Goal: Task Accomplishment & Management: Manage account settings

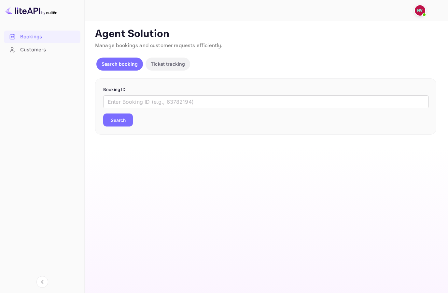
click at [153, 63] on p "Ticket tracking" at bounding box center [168, 64] width 34 height 7
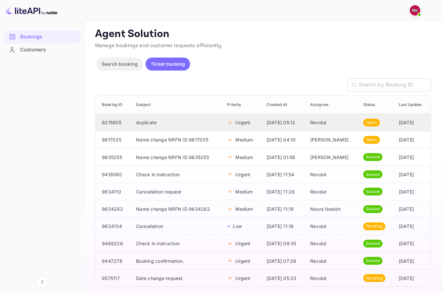
click at [177, 125] on td "duplicate" at bounding box center [176, 122] width 91 height 17
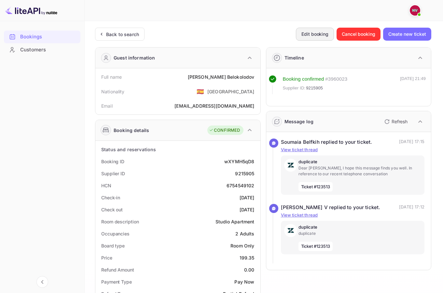
click at [302, 32] on button "Edit booking" at bounding box center [315, 34] width 38 height 13
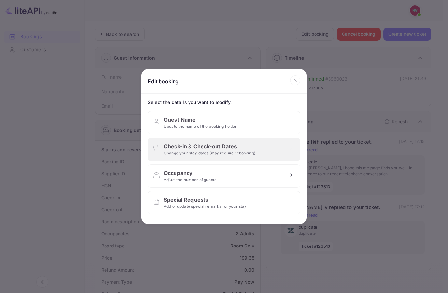
click at [214, 146] on div "Check-in & Check-out Dates" at bounding box center [209, 147] width 91 height 8
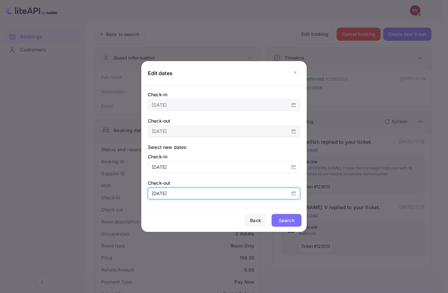
click at [182, 194] on input "[DATE]" at bounding box center [217, 193] width 139 height 11
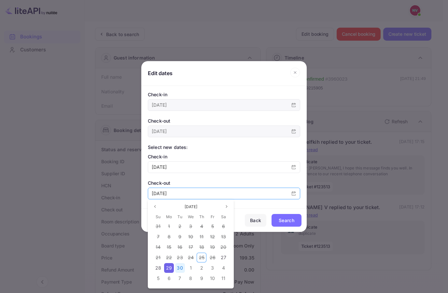
click at [177, 266] on span "30" at bounding box center [180, 268] width 6 height 6
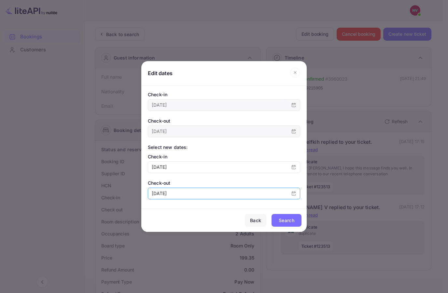
click at [289, 222] on div "Search" at bounding box center [287, 221] width 16 height 8
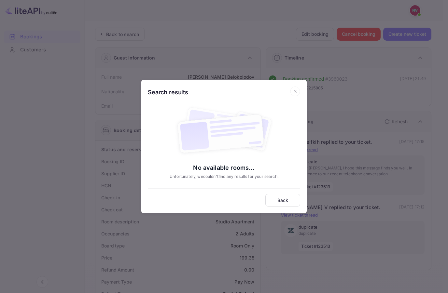
click at [288, 204] on div "Back" at bounding box center [282, 200] width 35 height 13
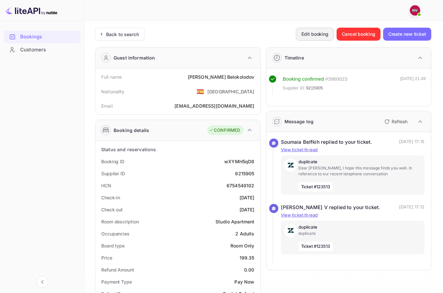
click at [303, 32] on button "Edit booking" at bounding box center [315, 34] width 38 height 13
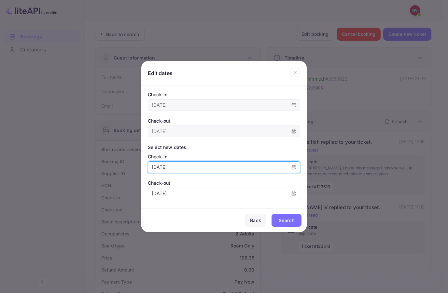
click at [177, 166] on input "[DATE]" at bounding box center [217, 167] width 139 height 11
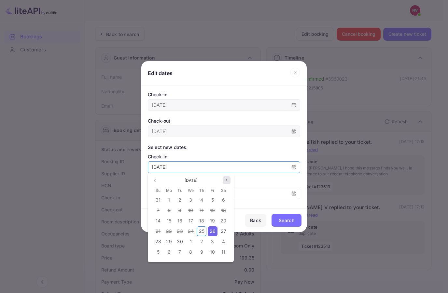
click at [227, 179] on icon "page next" at bounding box center [227, 180] width 4 height 4
click at [201, 210] on span "9" at bounding box center [201, 211] width 3 height 6
type input "[DATE]"
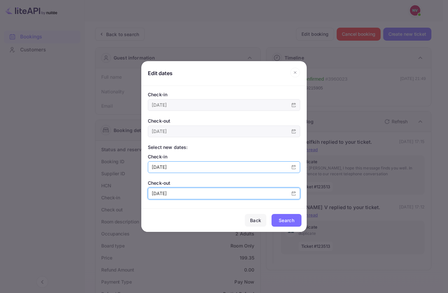
click at [179, 193] on input "[DATE]" at bounding box center [217, 193] width 139 height 11
click at [240, 200] on div "This booking is non-refundable. Select availability and submit your request to …" at bounding box center [223, 148] width 165 height 115
click at [281, 215] on button "Search" at bounding box center [286, 220] width 30 height 13
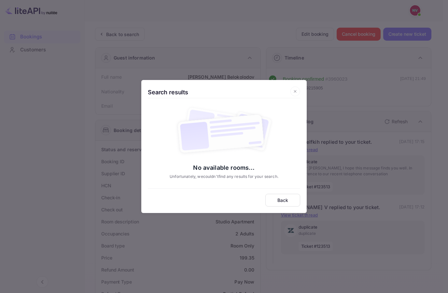
click at [276, 196] on div "Back" at bounding box center [282, 200] width 35 height 13
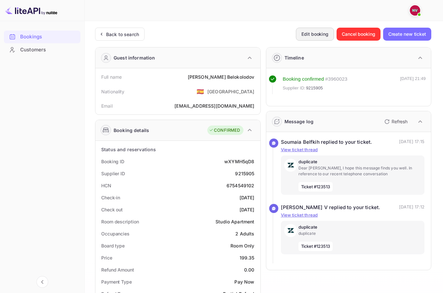
click at [313, 36] on button "Edit booking" at bounding box center [315, 34] width 38 height 13
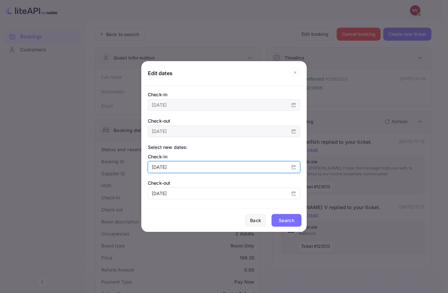
click at [178, 168] on input "[DATE]" at bounding box center [217, 167] width 139 height 11
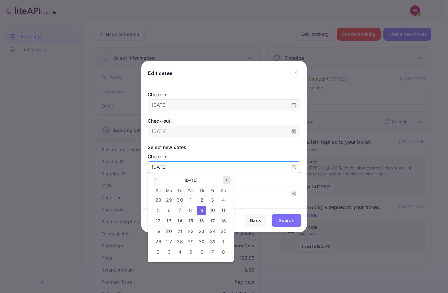
click at [229, 178] on button "Next month" at bounding box center [227, 180] width 8 height 8
click at [191, 221] on span "14" at bounding box center [190, 221] width 5 height 6
type input "[DATE]"
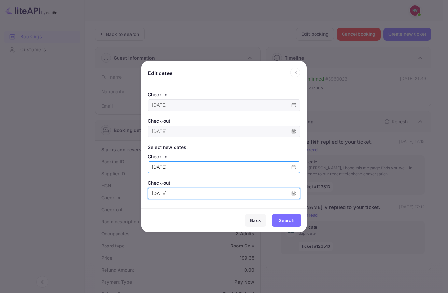
click at [195, 196] on input "[DATE]" at bounding box center [217, 193] width 139 height 11
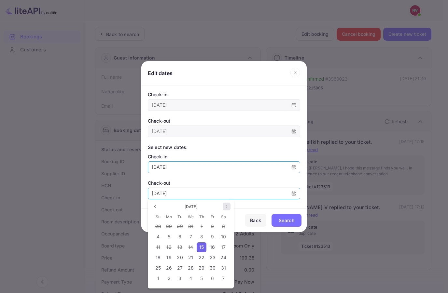
click at [225, 204] on button "Next month" at bounding box center [227, 207] width 8 height 8
click at [153, 207] on button "Previous month" at bounding box center [155, 207] width 8 height 8
click at [196, 183] on div "Check-out" at bounding box center [224, 183] width 152 height 7
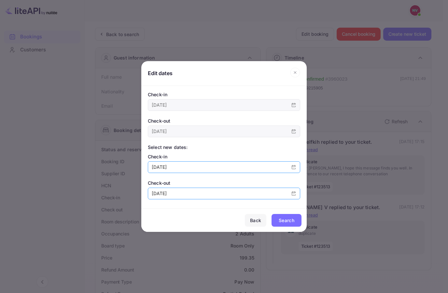
click at [279, 219] on div "Search" at bounding box center [287, 221] width 16 height 8
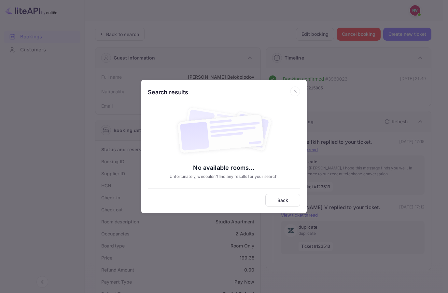
click at [278, 199] on div "Back" at bounding box center [283, 200] width 20 height 7
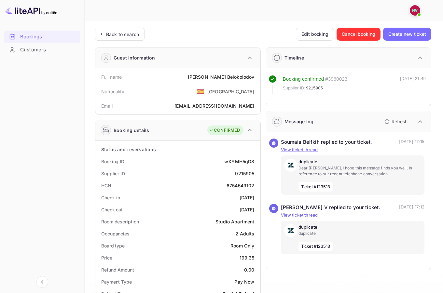
scroll to position [60, 0]
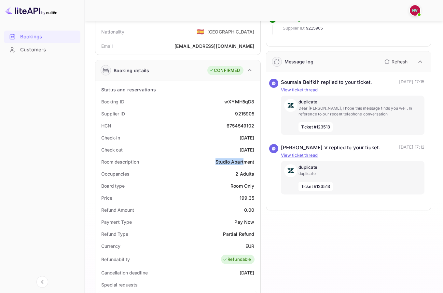
drag, startPoint x: 212, startPoint y: 165, endPoint x: 245, endPoint y: 162, distance: 33.3
click at [245, 162] on div "Room description Studio Apartment" at bounding box center [178, 162] width 160 height 12
click at [245, 162] on div "Studio Apartment" at bounding box center [235, 162] width 39 height 7
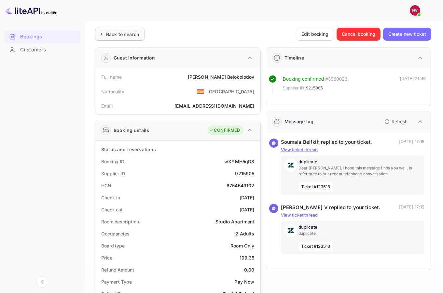
click at [126, 35] on div "Back to search" at bounding box center [122, 34] width 33 height 7
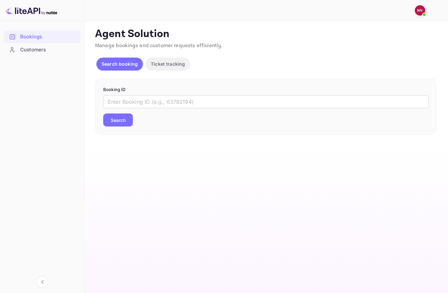
click at [168, 65] on p "Ticket tracking" at bounding box center [168, 64] width 34 height 7
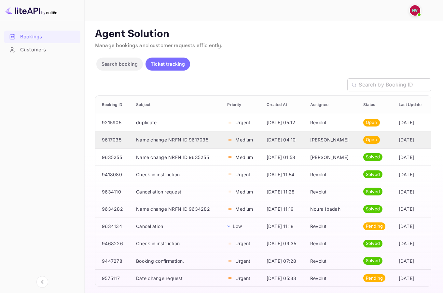
click at [165, 139] on td "Name change NRFN ID 9617035" at bounding box center [176, 139] width 91 height 17
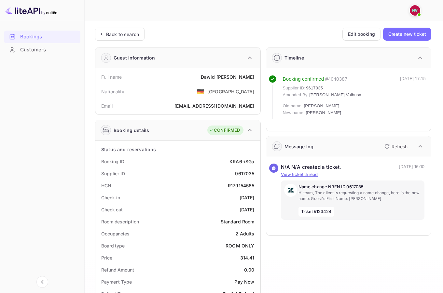
scroll to position [161, 0]
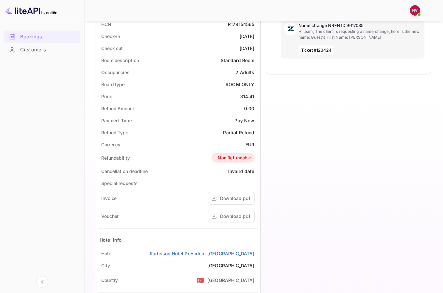
drag, startPoint x: 207, startPoint y: 152, endPoint x: 251, endPoint y: 151, distance: 43.3
click at [251, 151] on div "Refundability Non Refundable" at bounding box center [178, 158] width 160 height 15
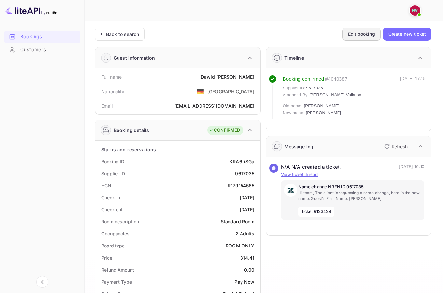
click at [349, 37] on button "Edit booking" at bounding box center [361, 34] width 38 height 13
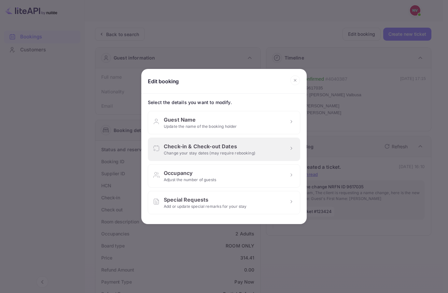
click at [203, 153] on div "Change your stay dates (may require rebooking)" at bounding box center [209, 153] width 91 height 6
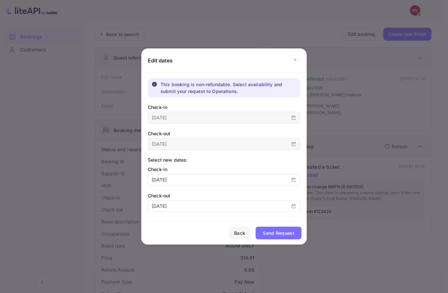
click at [296, 63] on icon at bounding box center [295, 60] width 10 height 10
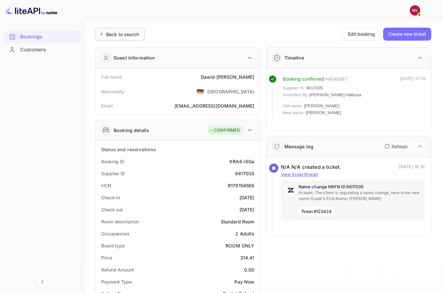
click at [123, 34] on div "Back to search" at bounding box center [122, 34] width 33 height 7
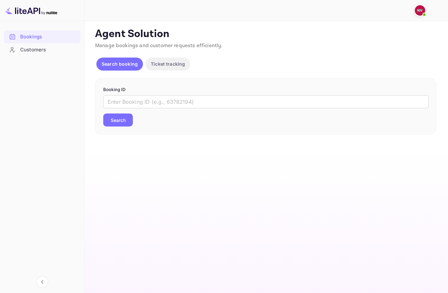
click at [157, 58] on button "Ticket tracking" at bounding box center [168, 64] width 45 height 13
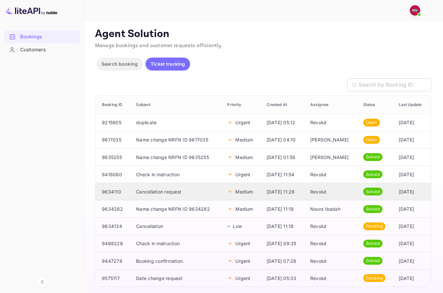
click at [160, 194] on td "Cancellation request" at bounding box center [176, 191] width 91 height 17
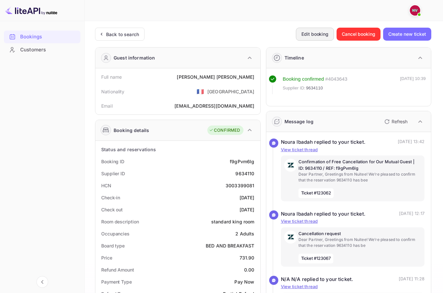
click at [313, 34] on button "Edit booking" at bounding box center [315, 34] width 38 height 13
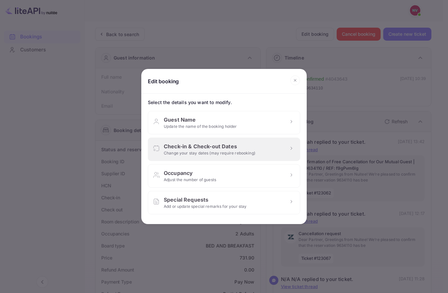
click at [198, 156] on div "Check-in & Check-out Dates Change your stay dates (may require rebooking)" at bounding box center [224, 149] width 152 height 23
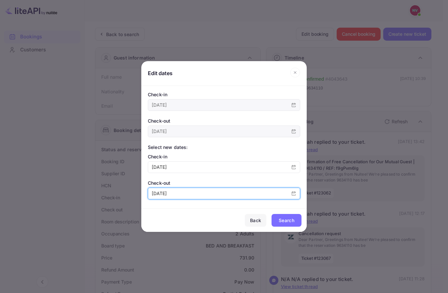
click at [175, 191] on input "[DATE]" at bounding box center [217, 193] width 139 height 11
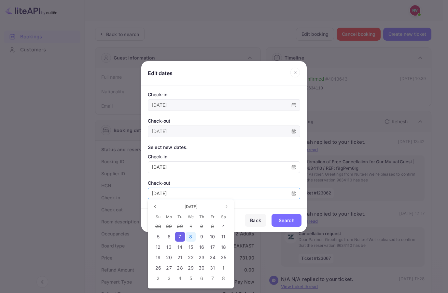
click at [188, 233] on div "8" at bounding box center [191, 237] width 10 height 10
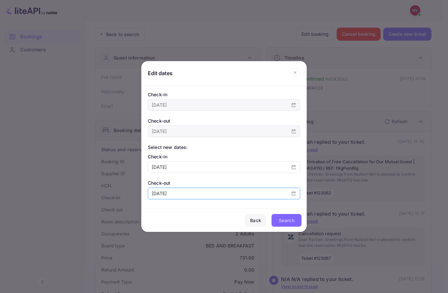
click at [290, 223] on div "Search" at bounding box center [287, 221] width 16 height 8
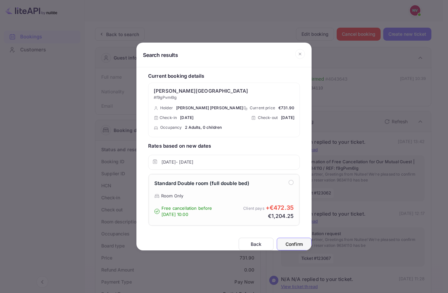
click at [245, 181] on div "Standard Double room (full double bed)" at bounding box center [201, 183] width 95 height 7
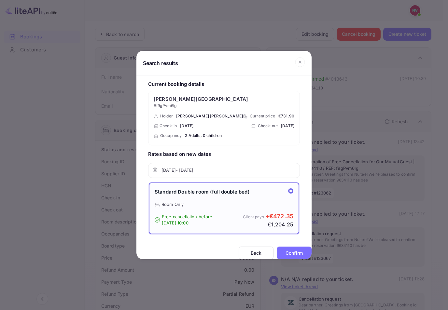
click at [295, 57] on icon at bounding box center [300, 62] width 10 height 10
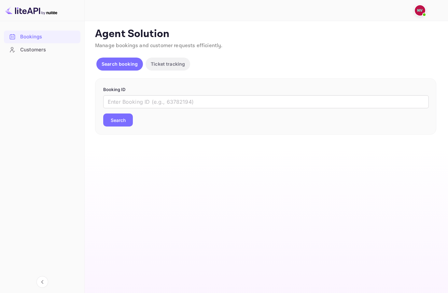
click at [423, 7] on img at bounding box center [420, 10] width 10 height 10
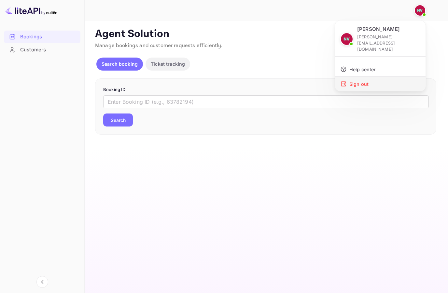
click at [378, 77] on div "Sign out" at bounding box center [380, 84] width 90 height 14
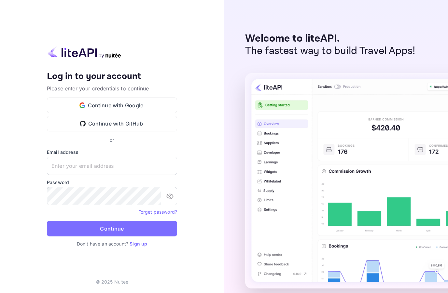
type input "n.valbusa+revolutcs@nuitee.com"
